Goal: Check status: Check status

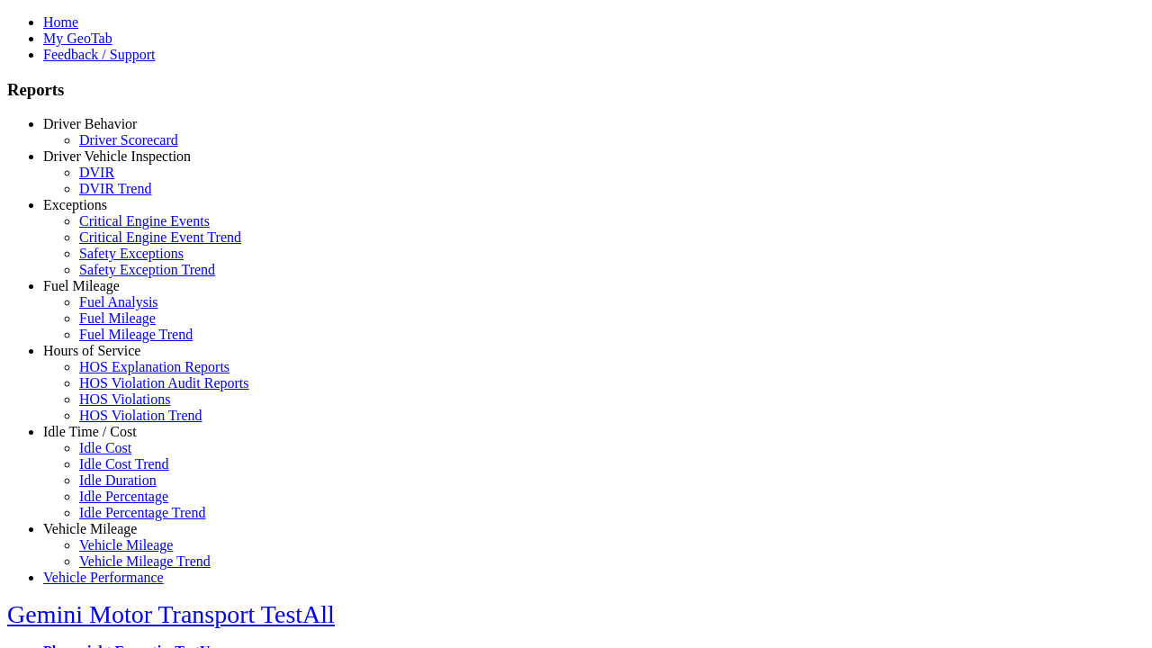
click at [104, 294] on link "Fuel Mileage" at bounding box center [81, 285] width 77 height 15
click at [117, 342] on link "Fuel Mileage Trend" at bounding box center [135, 334] width 113 height 15
type input "*********"
